Goal: Navigation & Orientation: Locate item on page

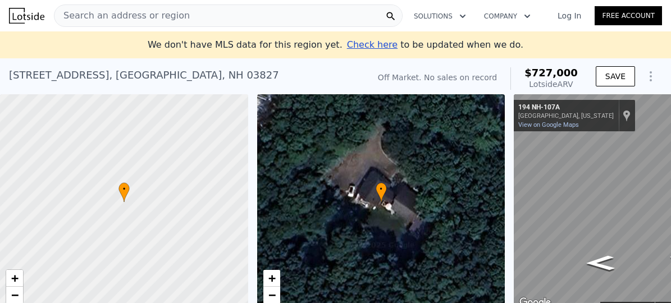
scroll to position [7, 0]
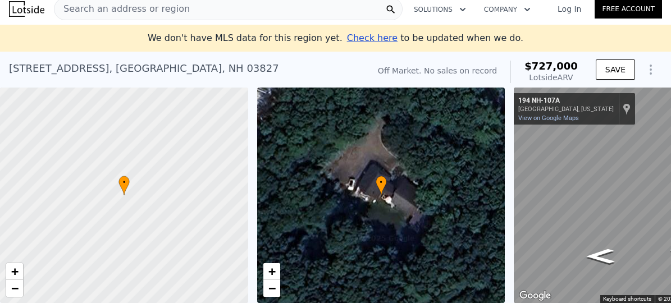
click at [431, 183] on div "• + −" at bounding box center [381, 196] width 248 height 216
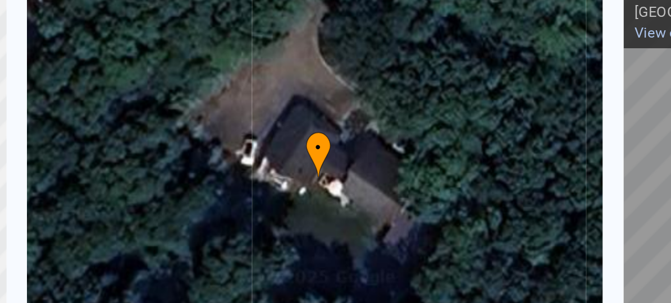
drag, startPoint x: 402, startPoint y: 184, endPoint x: 403, endPoint y: 169, distance: 15.2
click at [403, 169] on div "• + −" at bounding box center [381, 196] width 248 height 216
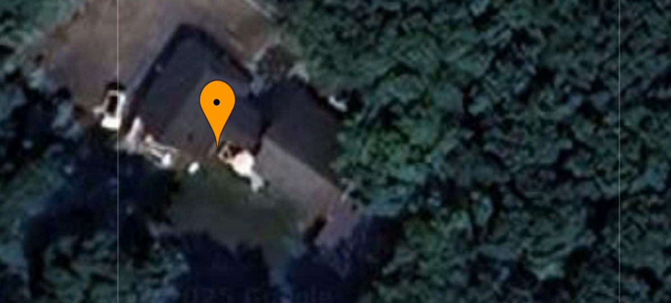
drag, startPoint x: 424, startPoint y: 185, endPoint x: 402, endPoint y: 171, distance: 25.7
click at [402, 171] on div "• + −" at bounding box center [381, 196] width 248 height 216
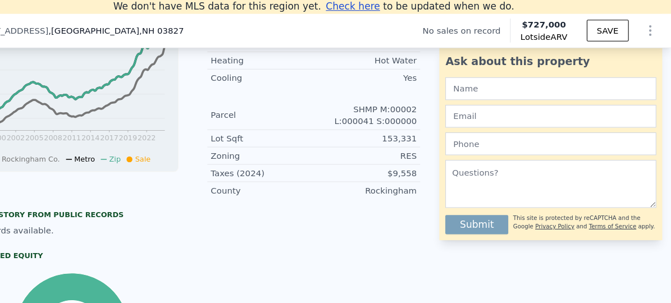
scroll to position [383, 0]
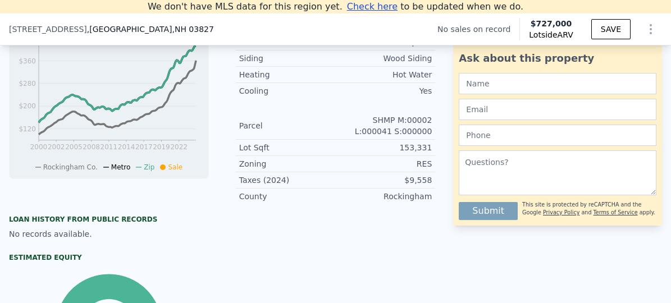
click at [404, 245] on div "Property details Finished Sqft 3,076 Bedrooms 3 Bathrooms 2 Year Built 1976 Yea…" at bounding box center [336, 169] width 218 height 468
click at [361, 235] on div "Property details Finished Sqft 3,076 Bedrooms 3 Bathrooms 2 Year Built 1976 Yea…" at bounding box center [336, 169] width 218 height 468
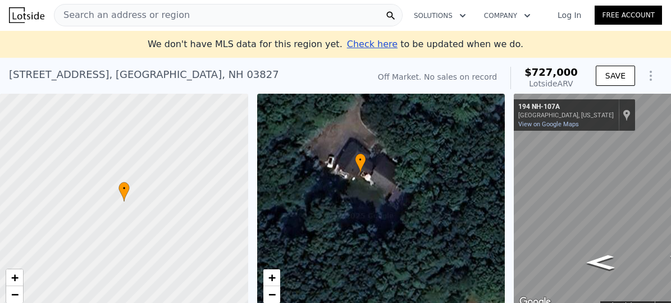
scroll to position [7, 0]
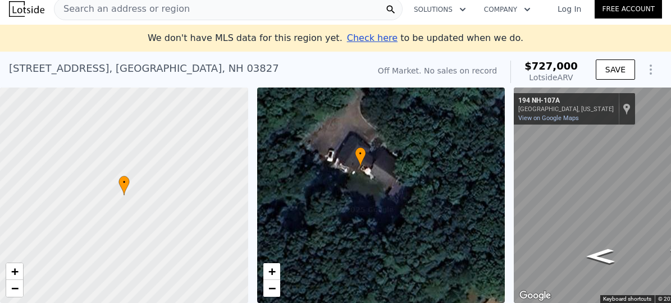
click at [438, 140] on div "• + −" at bounding box center [381, 196] width 248 height 216
click at [570, 246] on div "Map" at bounding box center [642, 196] width 257 height 216
click at [598, 256] on icon "Go Southeast, NH-107A" at bounding box center [600, 256] width 53 height 22
click at [598, 256] on icon "Go Southeast, Main Ave" at bounding box center [600, 256] width 54 height 22
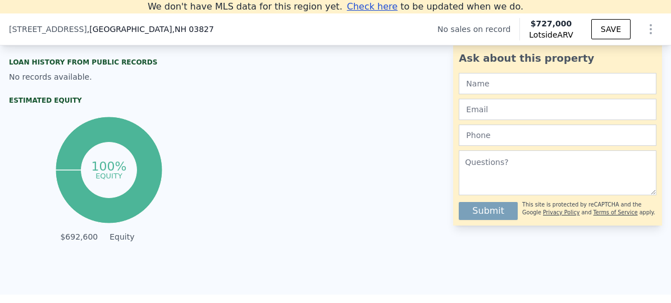
scroll to position [0, 0]
